Goal: Entertainment & Leisure: Consume media (video, audio)

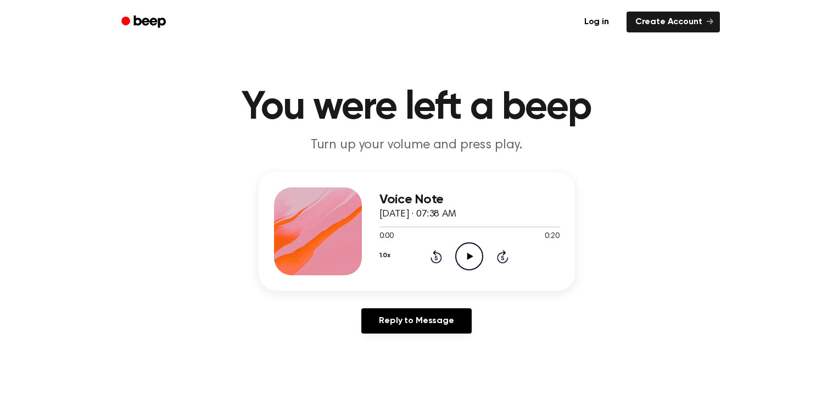
click at [470, 252] on icon "Play Audio" at bounding box center [469, 256] width 28 height 28
click at [437, 256] on icon "Rewind 5 seconds" at bounding box center [436, 256] width 12 height 14
click at [466, 256] on icon "Play Audio" at bounding box center [469, 256] width 28 height 28
click at [468, 255] on icon at bounding box center [470, 256] width 6 height 7
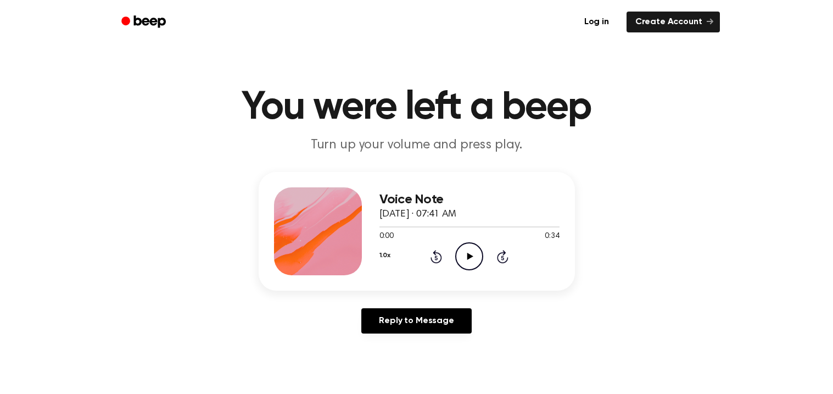
click at [461, 251] on icon "Play Audio" at bounding box center [469, 256] width 28 height 28
click at [470, 252] on icon "Play Audio" at bounding box center [469, 256] width 28 height 28
click at [467, 252] on icon "Play Audio" at bounding box center [469, 256] width 28 height 28
click at [465, 244] on circle at bounding box center [469, 256] width 27 height 27
click at [456, 254] on circle at bounding box center [469, 256] width 27 height 27
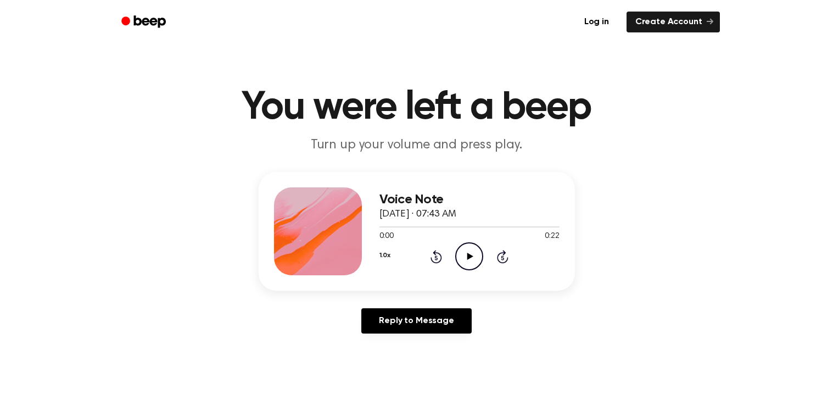
click at [482, 253] on icon "Play Audio" at bounding box center [469, 256] width 28 height 28
click at [461, 252] on icon "Play Audio" at bounding box center [469, 256] width 28 height 28
click at [475, 254] on icon "Play Audio" at bounding box center [469, 256] width 28 height 28
click at [471, 260] on icon "Play Audio" at bounding box center [469, 256] width 28 height 28
click at [465, 251] on icon "Play Audio" at bounding box center [469, 256] width 28 height 28
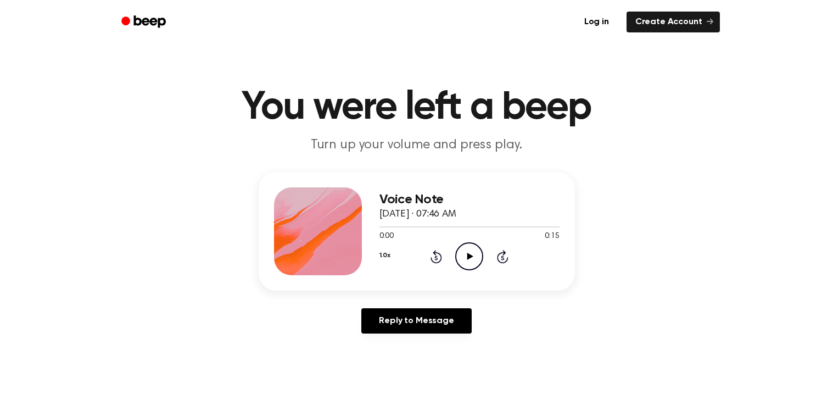
click at [467, 251] on icon "Play Audio" at bounding box center [469, 256] width 28 height 28
click at [473, 257] on icon "Play Audio" at bounding box center [469, 256] width 28 height 28
click at [475, 257] on icon "Play Audio" at bounding box center [469, 256] width 28 height 28
click at [462, 255] on icon "Play Audio" at bounding box center [469, 256] width 28 height 28
click at [472, 254] on icon "Play Audio" at bounding box center [469, 256] width 28 height 28
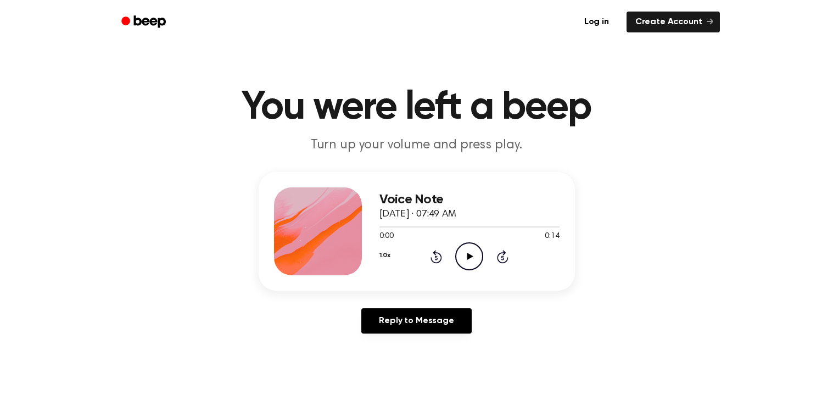
click at [462, 255] on icon "Play Audio" at bounding box center [469, 256] width 28 height 28
click at [472, 253] on icon "Play Audio" at bounding box center [469, 256] width 28 height 28
click at [470, 251] on icon "Play Audio" at bounding box center [469, 256] width 28 height 28
